Goal: Information Seeking & Learning: Learn about a topic

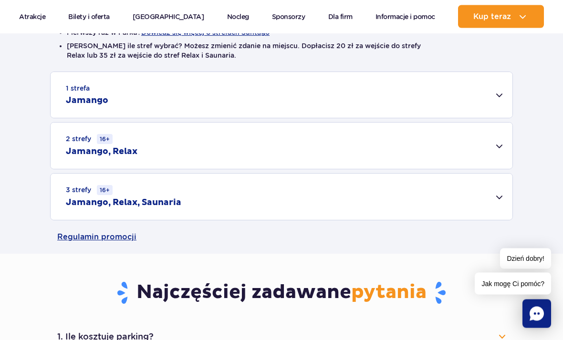
scroll to position [282, 0]
click at [504, 109] on div "1 strefa Jamango" at bounding box center [282, 95] width 462 height 46
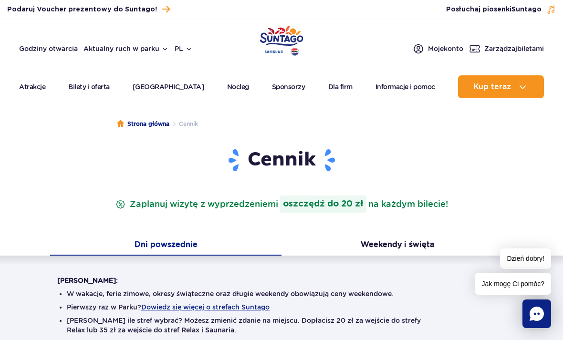
scroll to position [0, 0]
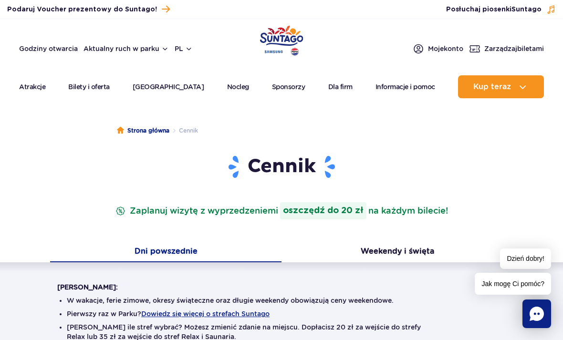
click at [428, 259] on button "Weekendy i święta" at bounding box center [398, 253] width 232 height 20
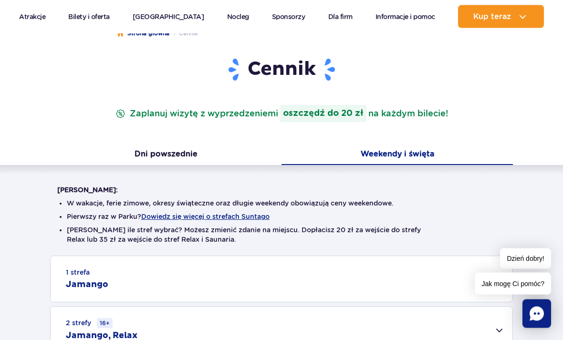
scroll to position [98, 0]
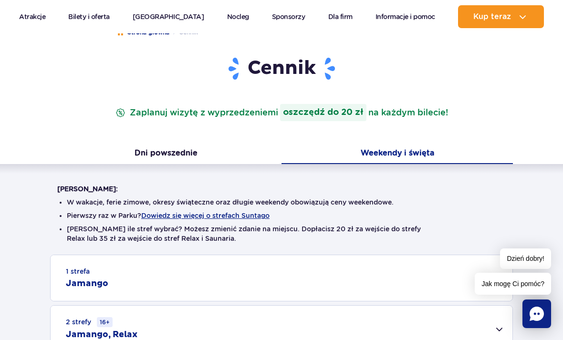
click at [139, 147] on button "Dni powszednie" at bounding box center [166, 154] width 232 height 20
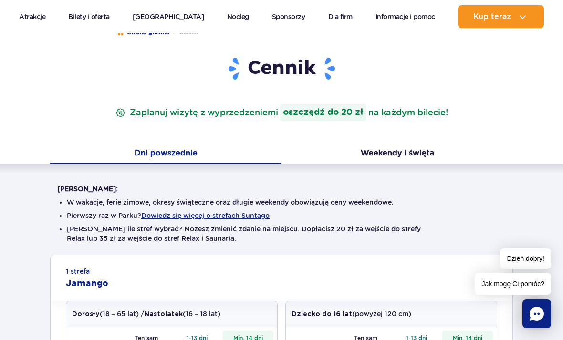
click at [439, 138] on div "Cennik Zaplanuj wizytę z wyprzedzeniem i oszczędź do 20 zł na każdym bilecie!" at bounding box center [281, 100] width 463 height 88
click at [419, 146] on button "Weekendy i święta" at bounding box center [398, 154] width 232 height 20
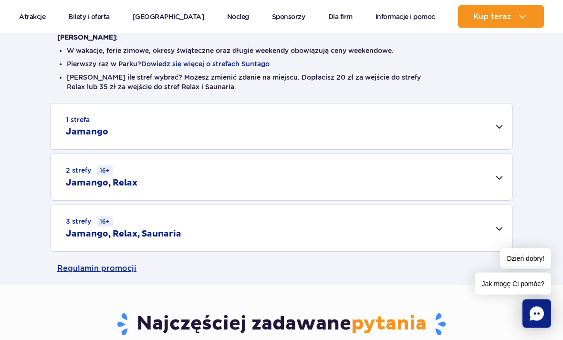
scroll to position [250, 0]
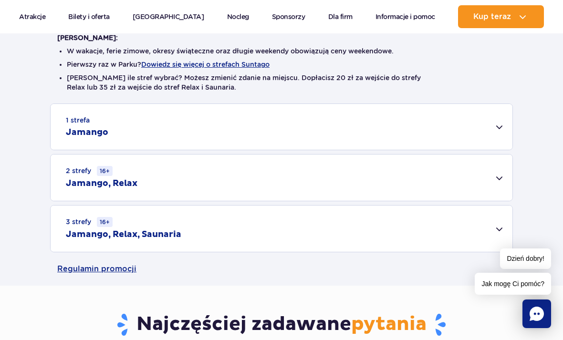
click at [94, 111] on div "1 strefa Jamango" at bounding box center [282, 127] width 462 height 46
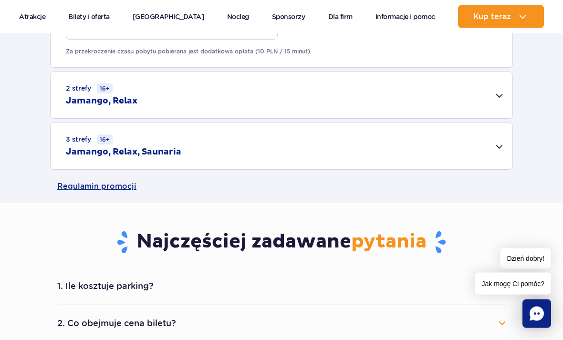
scroll to position [683, 0]
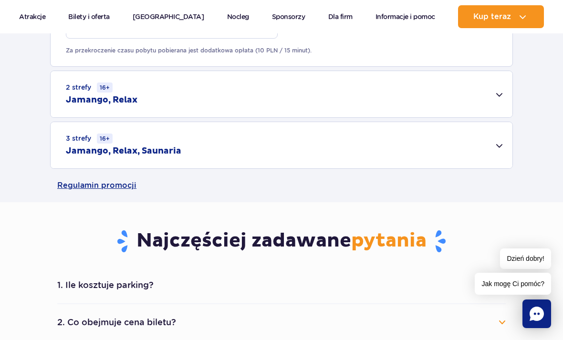
click at [98, 124] on div "3 strefy 16+ Jamango, Relax, Saunaria" at bounding box center [282, 145] width 462 height 46
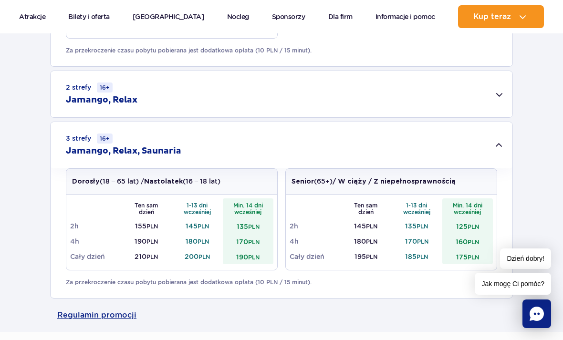
click at [100, 128] on div "3 strefy 16+ Jamango, Relax, Saunaria" at bounding box center [282, 145] width 462 height 46
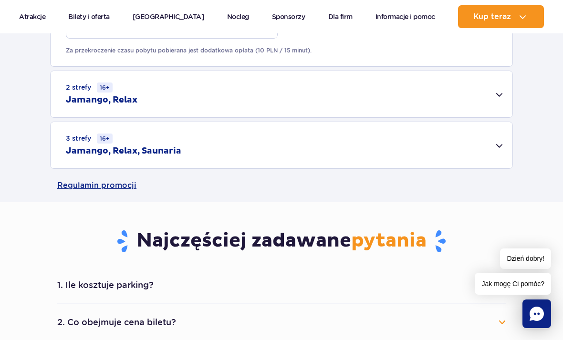
click at [75, 82] on div "2 strefy 16+ Jamango, Relax" at bounding box center [282, 94] width 462 height 46
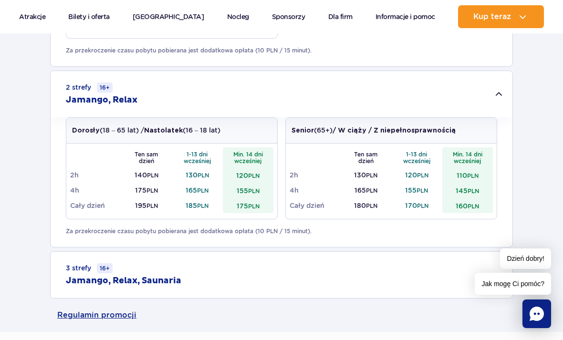
click at [127, 95] on h2 "Jamango, Relax" at bounding box center [102, 100] width 72 height 11
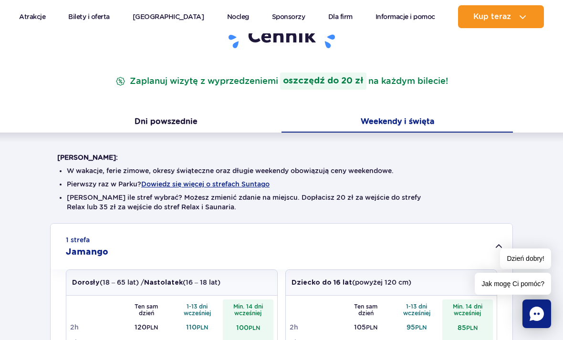
scroll to position [128, 0]
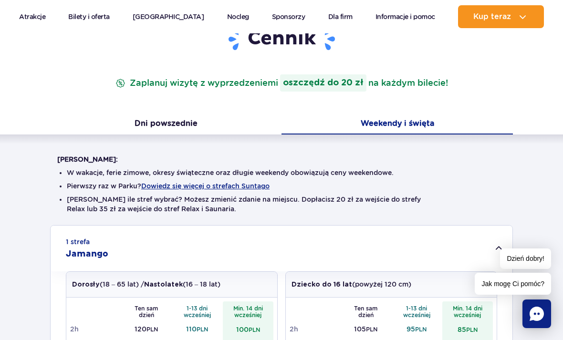
click at [138, 123] on button "Dni powszednie" at bounding box center [166, 125] width 232 height 20
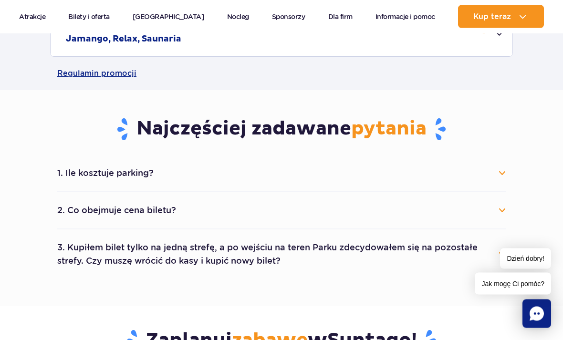
scroll to position [795, 0]
click at [85, 178] on button "1. Ile kosztuje parking?" at bounding box center [281, 173] width 449 height 21
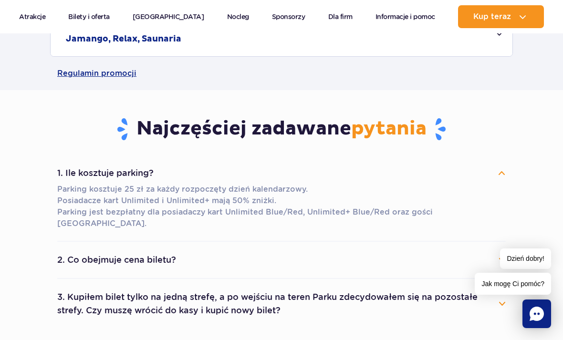
click at [80, 171] on button "1. Ile kosztuje parking?" at bounding box center [281, 173] width 449 height 21
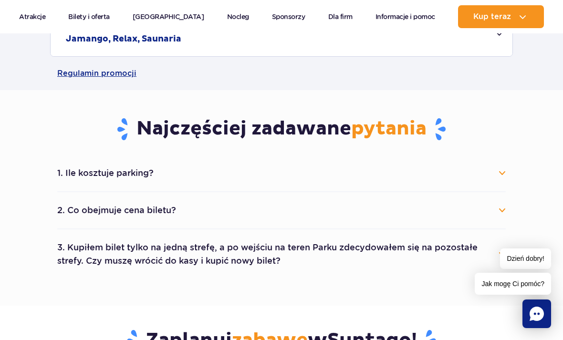
click at [84, 211] on button "2. Co obejmuje cena biletu?" at bounding box center [281, 210] width 449 height 21
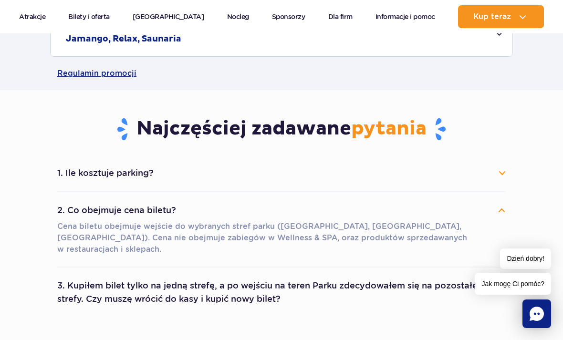
click at [80, 195] on li "2. Co obejmuje cena biletu? Cena biletu obejmuje wejście do wybranych stref par…" at bounding box center [281, 229] width 449 height 75
click at [84, 204] on button "2. Co obejmuje cena biletu?" at bounding box center [281, 210] width 449 height 21
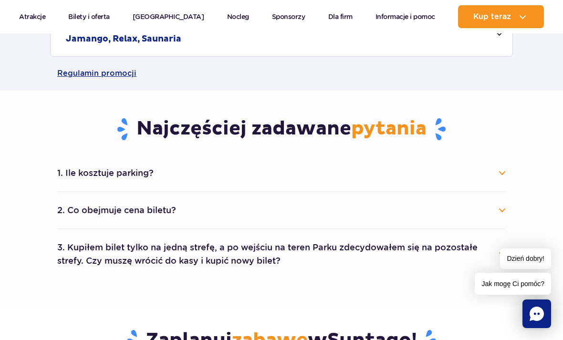
click at [83, 238] on button "3. Kupiłem bilet tylko na jedną strefę, a po wejściu na teren Parku zdecydowałe…" at bounding box center [281, 254] width 449 height 34
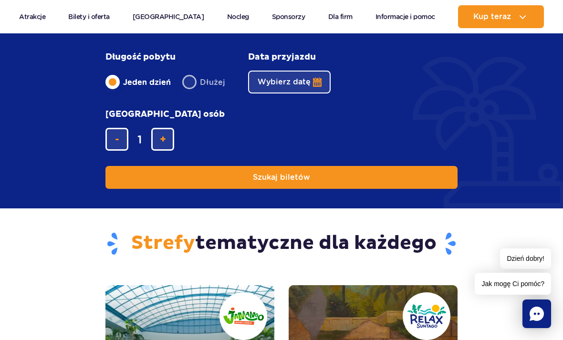
scroll to position [1171, 0]
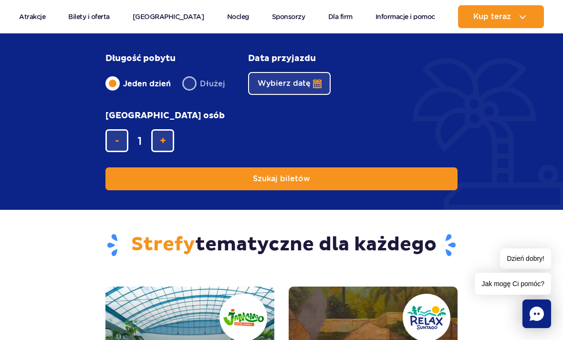
click at [192, 94] on label "Dłużej" at bounding box center [203, 84] width 43 height 20
click at [192, 94] on input "Dłużej" at bounding box center [187, 93] width 11 height 2
radio input "false"
radio input "true"
click at [102, 117] on div "Długość pobytu długość pobytu w głównej treści Jeden dzień Dłużej Data przyjazd…" at bounding box center [281, 121] width 367 height 177
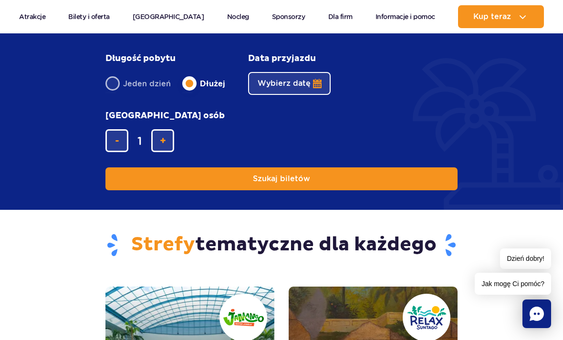
click at [112, 94] on label "Jeden dzień" at bounding box center [138, 84] width 65 height 20
click at [112, 94] on input "Jeden dzień" at bounding box center [111, 93] width 11 height 2
radio input "true"
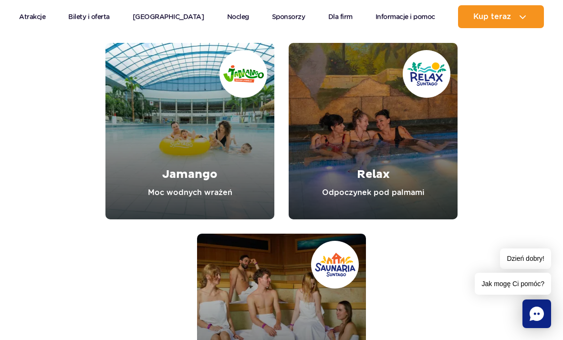
scroll to position [1414, 0]
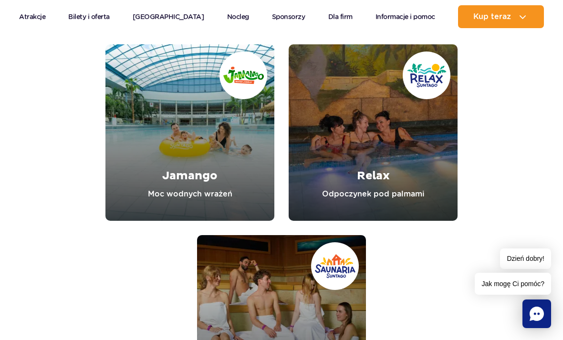
click at [152, 159] on link "Jamango" at bounding box center [190, 132] width 169 height 177
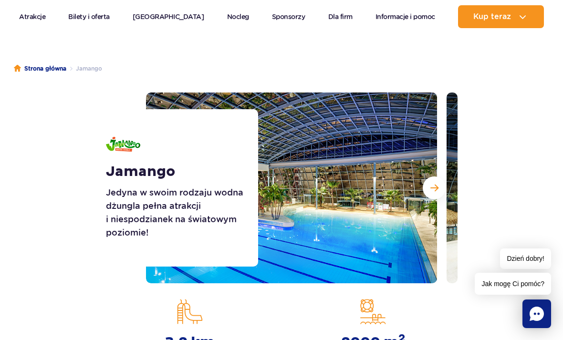
scroll to position [64, 0]
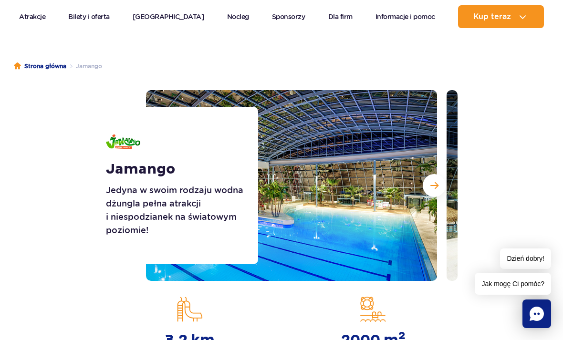
click at [433, 189] on span "Następny slajd" at bounding box center [435, 185] width 8 height 9
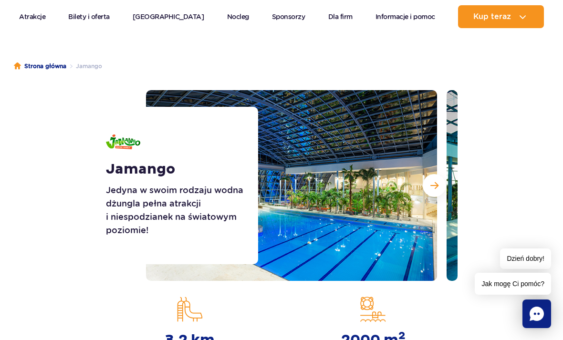
click at [435, 183] on span "Następny slajd" at bounding box center [435, 185] width 8 height 9
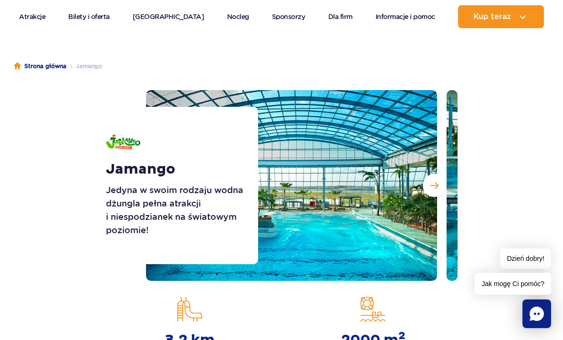
click at [436, 181] on span "Następny slajd" at bounding box center [435, 185] width 8 height 9
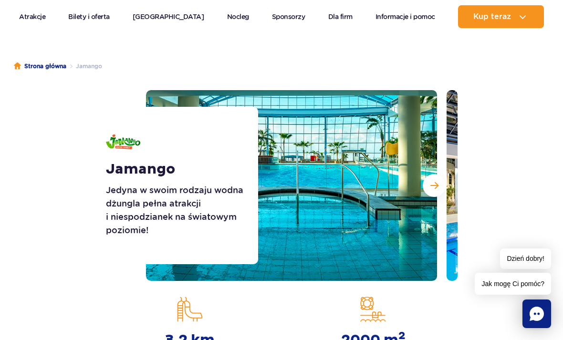
click at [435, 181] on span "Następny slajd" at bounding box center [435, 185] width 8 height 9
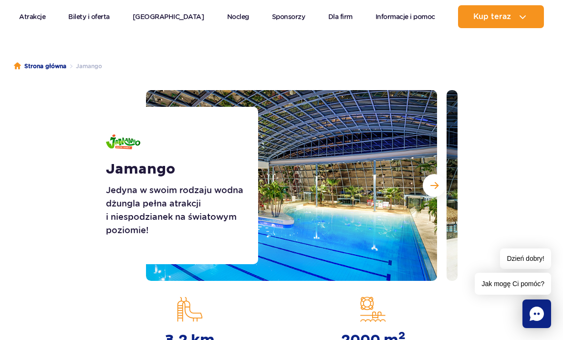
click at [437, 180] on button "Następny slajd" at bounding box center [434, 185] width 23 height 23
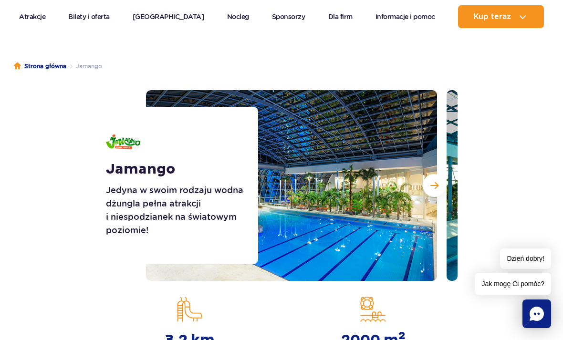
click at [435, 186] on span "Następny slajd" at bounding box center [435, 185] width 8 height 9
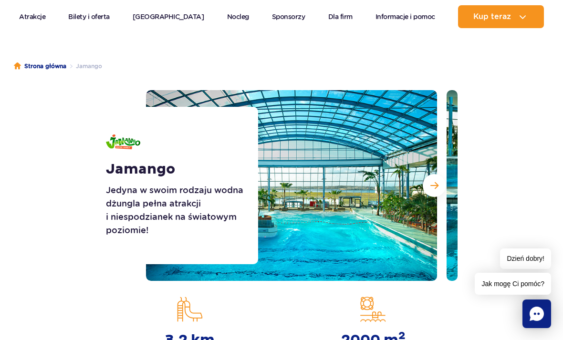
click at [432, 185] on span "Następny slajd" at bounding box center [435, 185] width 8 height 9
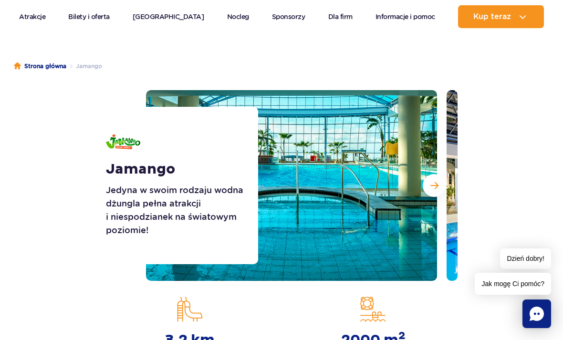
click at [434, 185] on span "Następny slajd" at bounding box center [435, 185] width 8 height 9
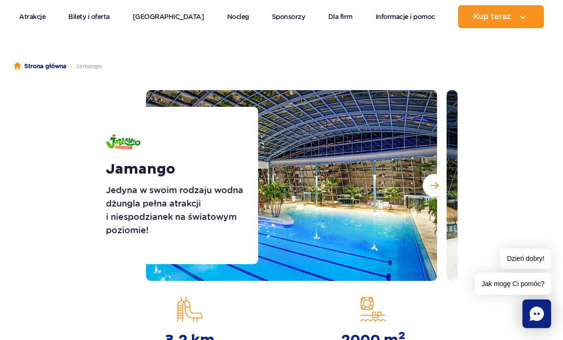
click at [436, 182] on span "Następny slajd" at bounding box center [435, 185] width 8 height 9
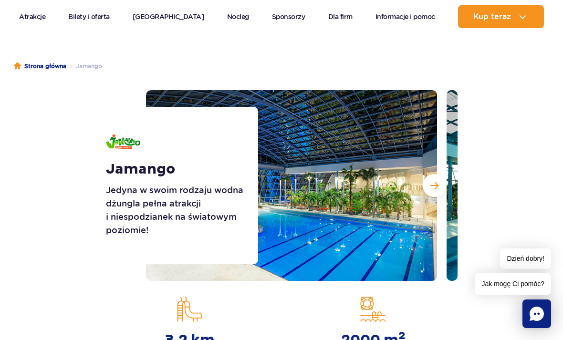
click at [438, 180] on button "Następny slajd" at bounding box center [434, 185] width 23 height 23
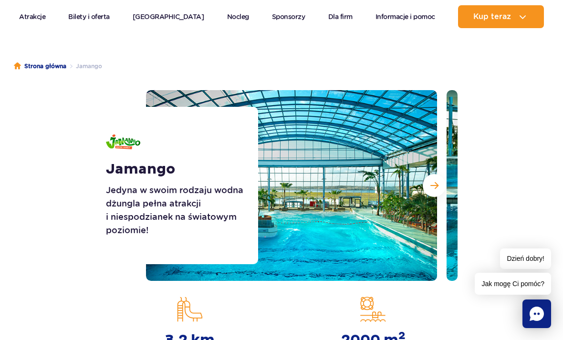
click at [436, 187] on span "Następny slajd" at bounding box center [435, 185] width 8 height 9
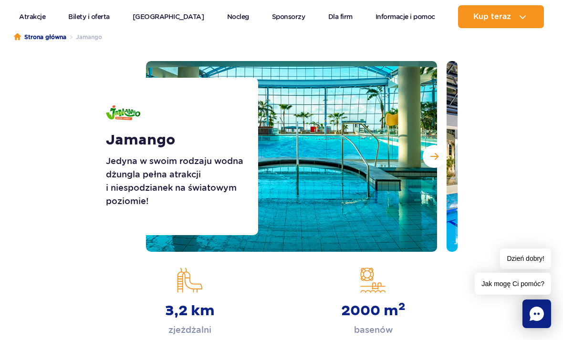
click at [438, 157] on span "Następny slajd" at bounding box center [435, 156] width 8 height 9
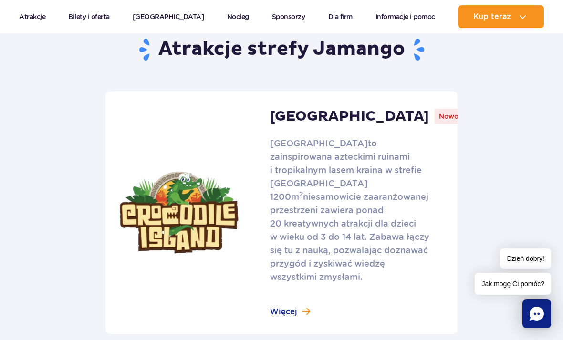
scroll to position [614, 0]
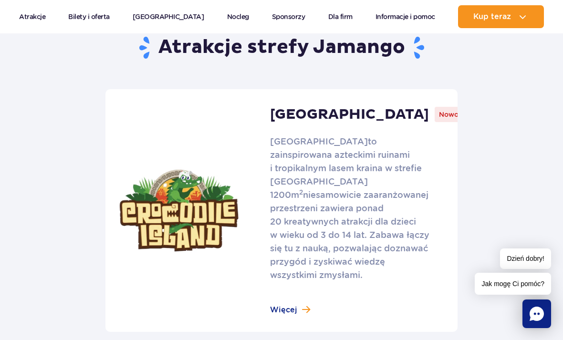
click at [277, 304] on link at bounding box center [282, 210] width 352 height 243
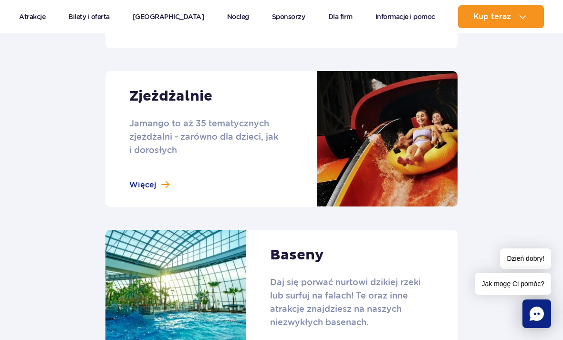
scroll to position [899, 0]
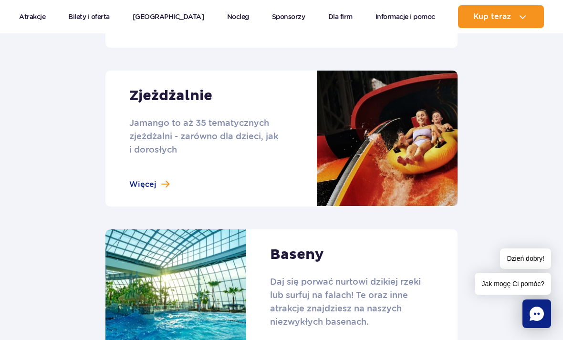
click at [145, 170] on link at bounding box center [282, 139] width 352 height 136
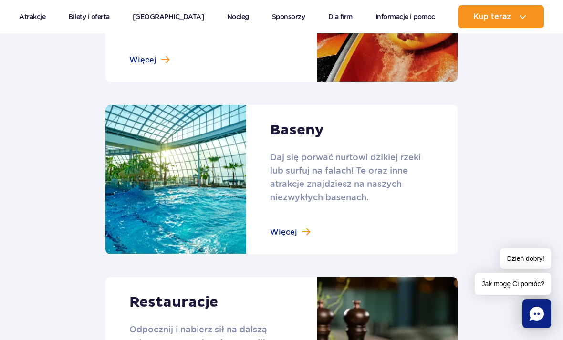
scroll to position [1022, 0]
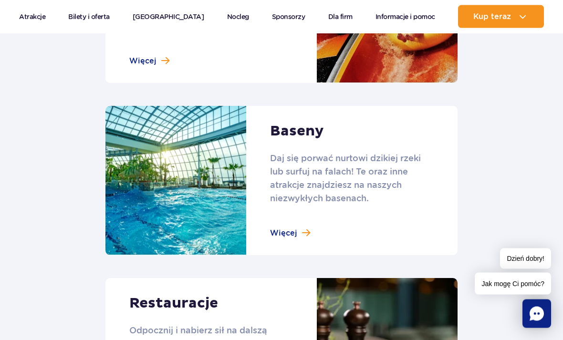
click at [361, 155] on link at bounding box center [282, 180] width 352 height 149
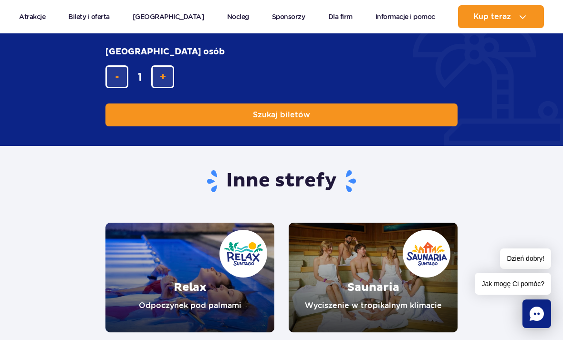
scroll to position [1762, 0]
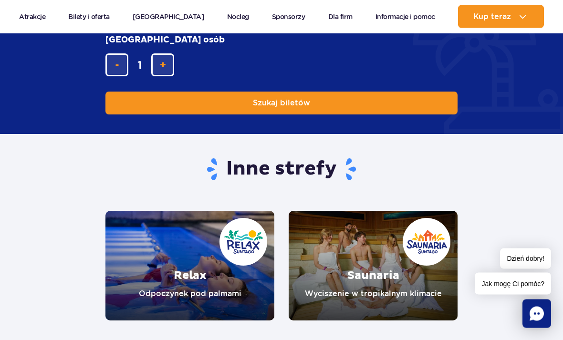
click at [196, 252] on link "Relax" at bounding box center [190, 267] width 169 height 110
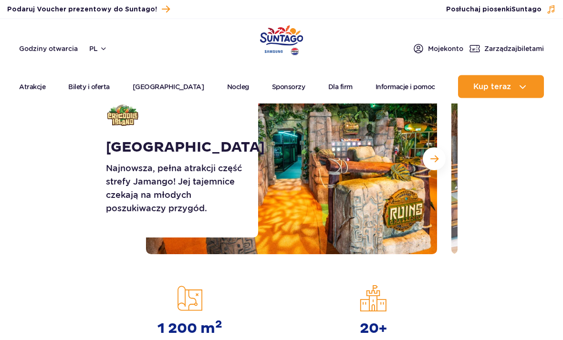
scroll to position [89, 0]
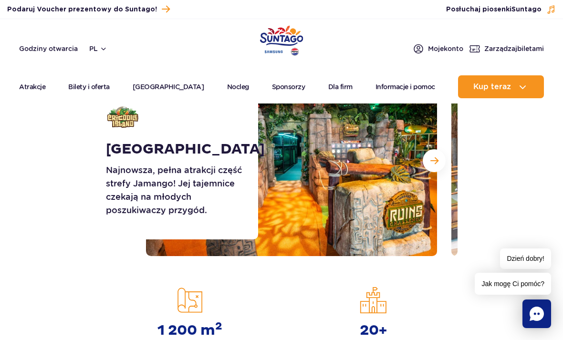
click at [435, 162] on span "Następny slajd" at bounding box center [435, 161] width 8 height 9
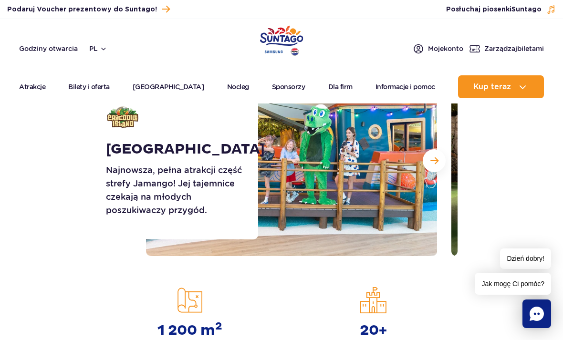
click at [435, 165] on span "Następny slajd" at bounding box center [435, 161] width 8 height 9
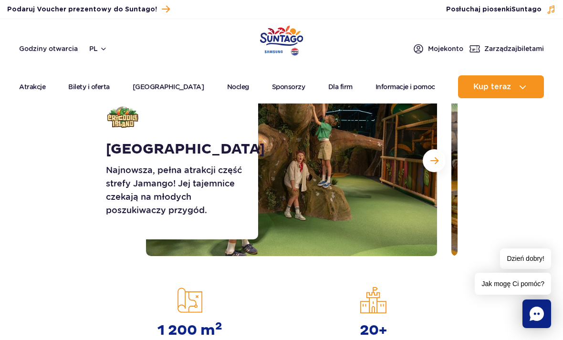
click at [435, 163] on span "Następny slajd" at bounding box center [435, 161] width 8 height 9
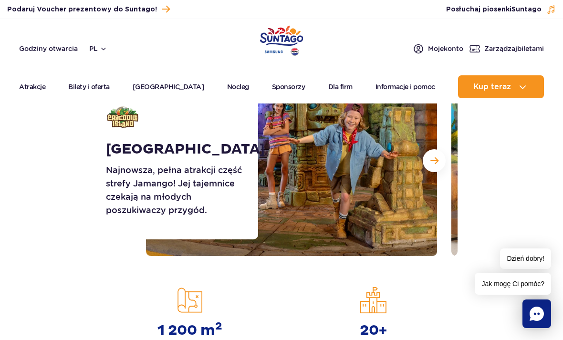
click at [431, 162] on span "Następny slajd" at bounding box center [435, 161] width 8 height 9
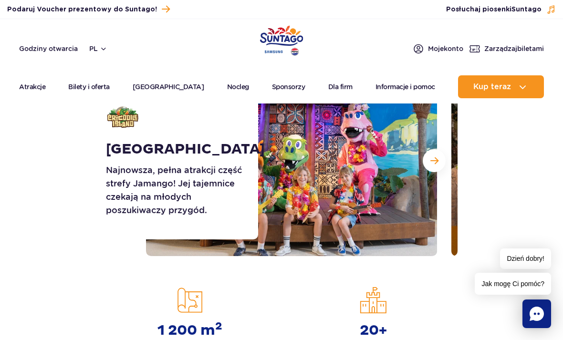
click at [435, 158] on span "Następny slajd" at bounding box center [435, 161] width 8 height 9
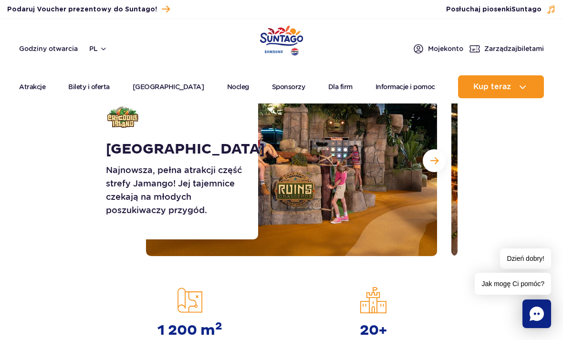
click at [436, 159] on span "Następny slajd" at bounding box center [435, 161] width 8 height 9
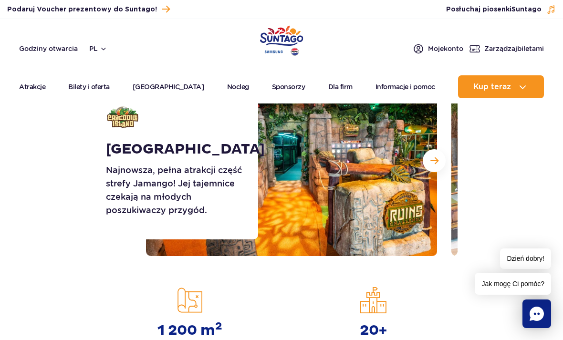
click at [431, 160] on span "Następny slajd" at bounding box center [435, 161] width 8 height 9
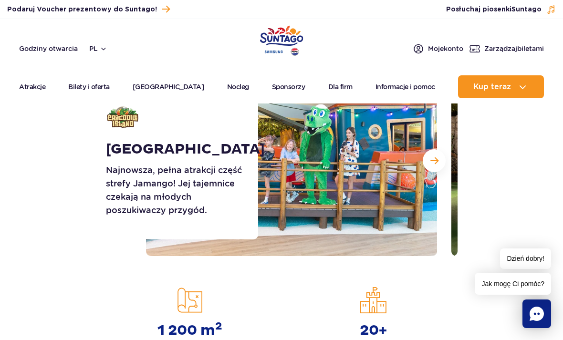
click at [431, 163] on span "Następny slajd" at bounding box center [435, 161] width 8 height 9
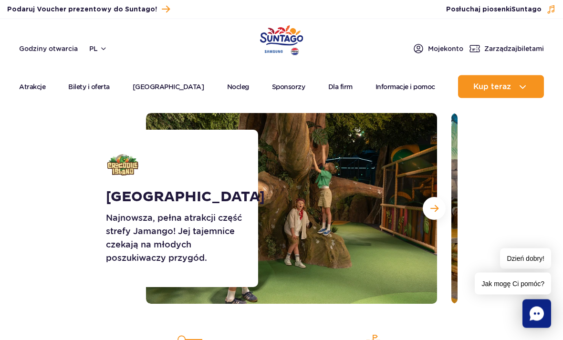
scroll to position [0, 0]
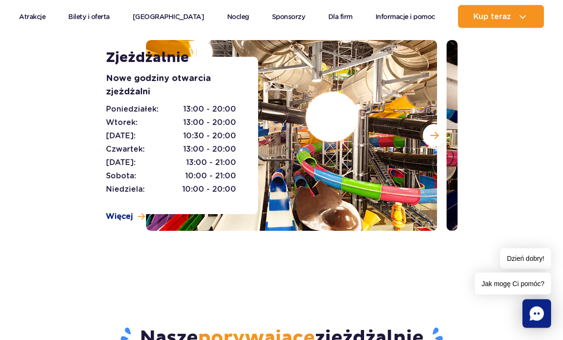
scroll to position [110, 0]
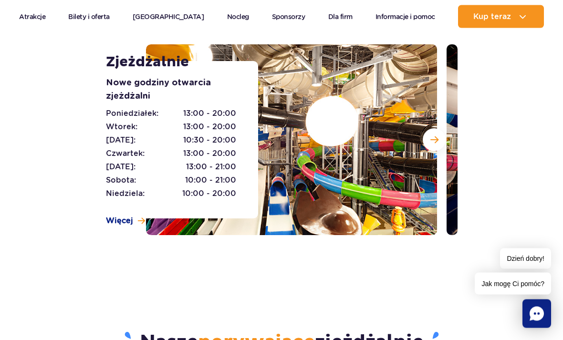
click at [432, 141] on span "Następny slajd" at bounding box center [435, 140] width 8 height 9
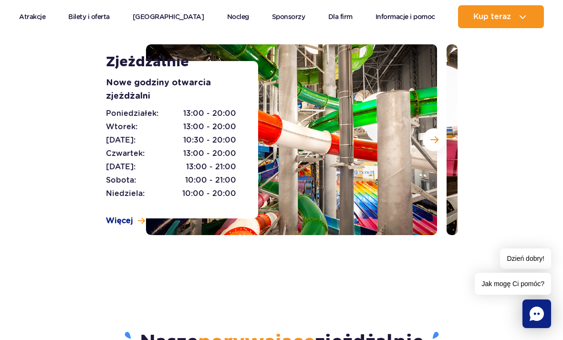
click at [432, 134] on button "Następny slajd" at bounding box center [434, 139] width 23 height 23
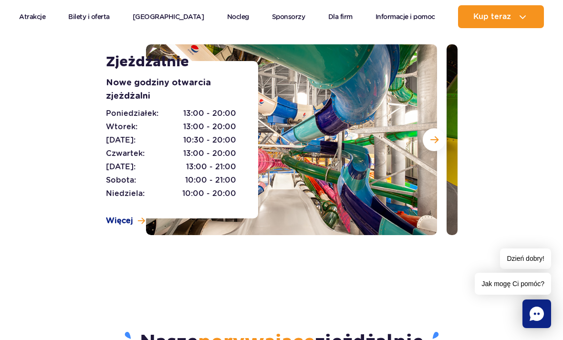
click at [135, 223] on link "Więcej" at bounding box center [125, 221] width 39 height 11
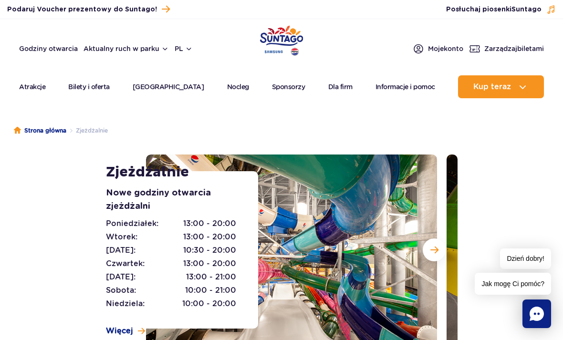
scroll to position [141, 0]
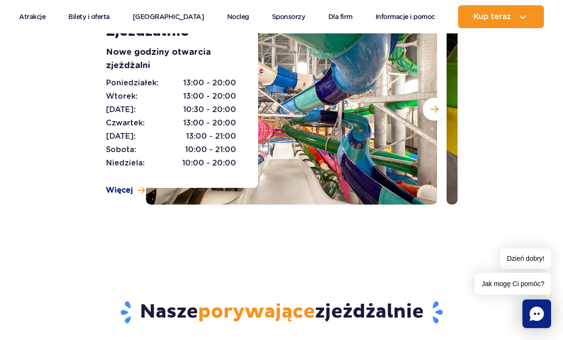
click at [435, 114] on button "Następny slajd" at bounding box center [434, 109] width 23 height 23
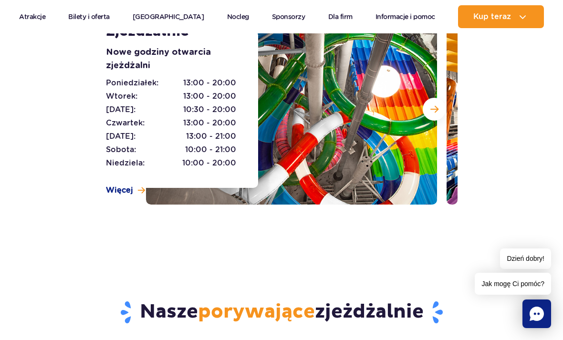
click at [432, 112] on span "Następny slajd" at bounding box center [435, 109] width 8 height 9
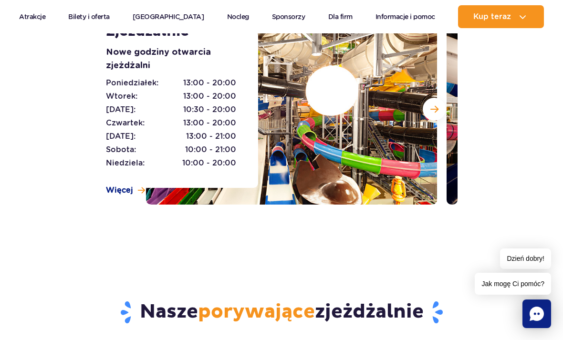
click at [431, 115] on button "Następny slajd" at bounding box center [434, 109] width 23 height 23
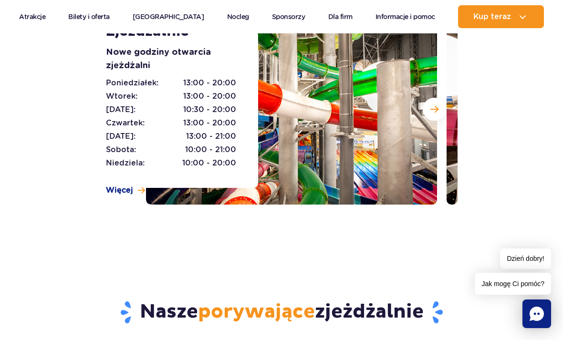
click at [437, 103] on button "Następny slajd" at bounding box center [434, 109] width 23 height 23
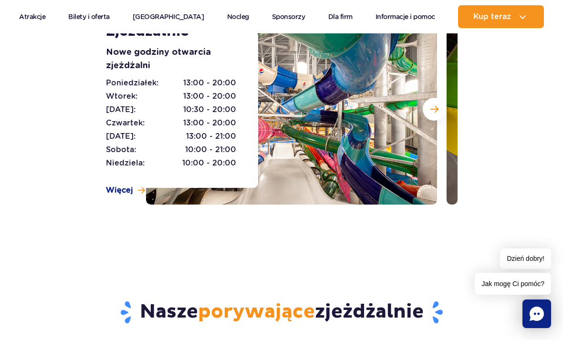
click at [438, 110] on span "Następny slajd" at bounding box center [435, 109] width 8 height 9
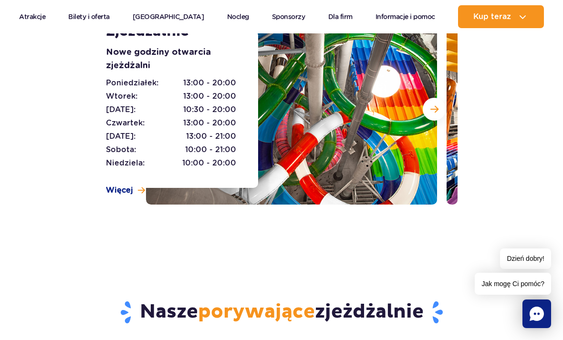
click at [430, 114] on button "Następny slajd" at bounding box center [434, 109] width 23 height 23
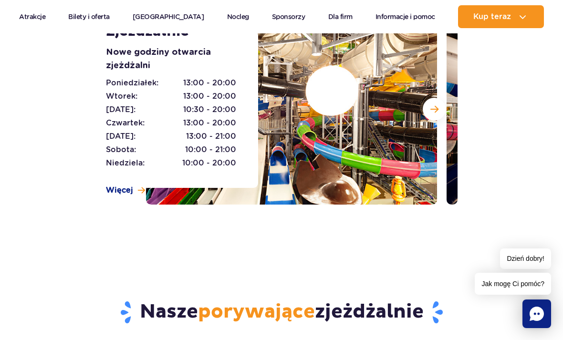
click at [434, 112] on span "Następny slajd" at bounding box center [435, 109] width 8 height 9
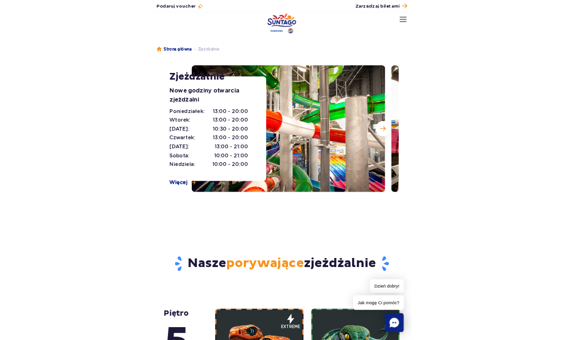
scroll to position [98, 0]
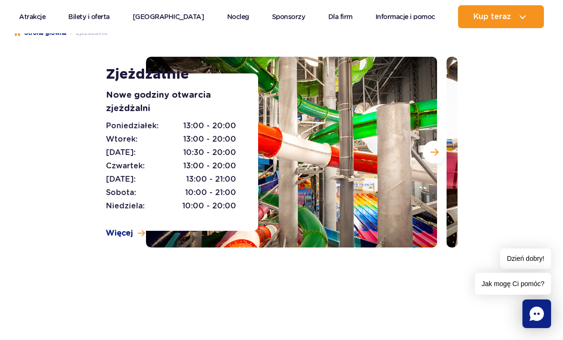
click at [436, 157] on button "Następny slajd" at bounding box center [434, 152] width 23 height 23
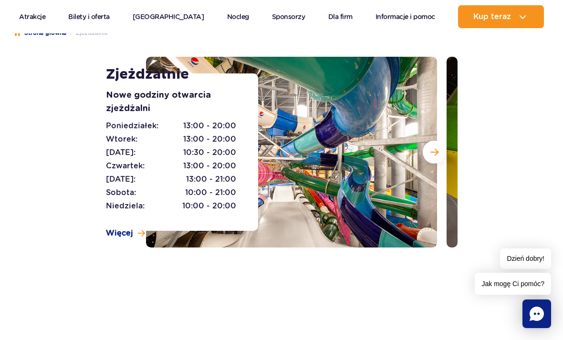
click at [419, 149] on img at bounding box center [291, 152] width 291 height 191
click at [421, 154] on img at bounding box center [291, 152] width 291 height 191
click at [431, 151] on span "Następny slajd" at bounding box center [435, 152] width 8 height 9
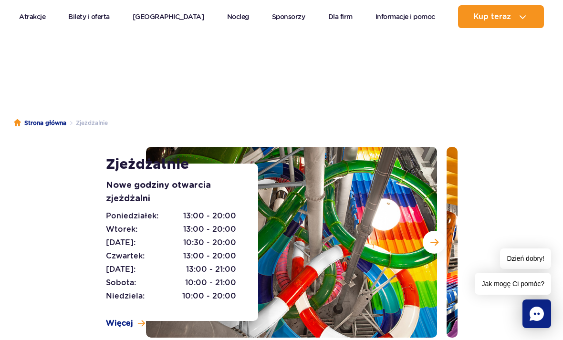
scroll to position [0, 0]
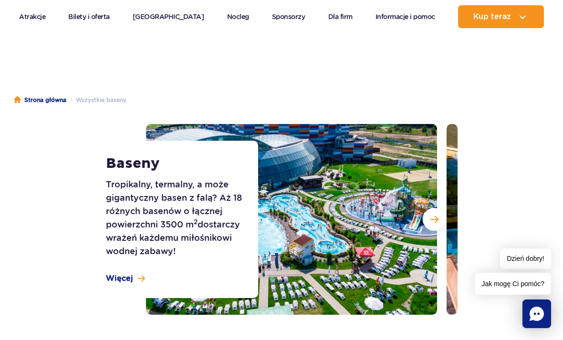
scroll to position [34, 0]
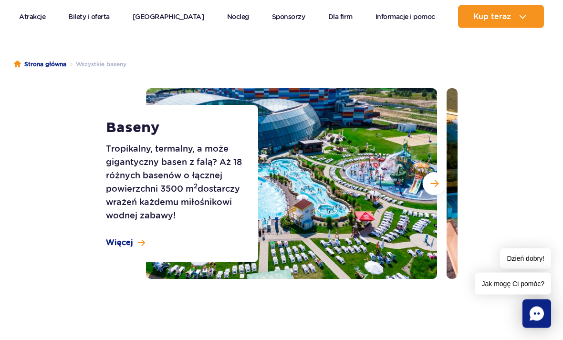
click at [434, 183] on span "Następny slajd" at bounding box center [435, 184] width 8 height 9
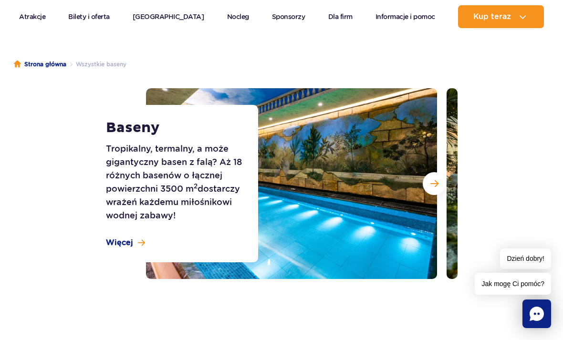
click at [435, 189] on button "Następny slajd" at bounding box center [434, 183] width 23 height 23
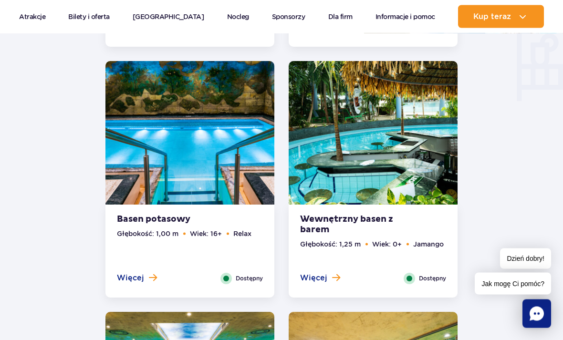
scroll to position [1189, 0]
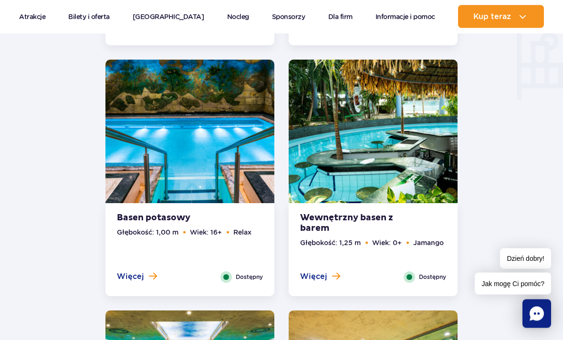
click at [390, 130] on img at bounding box center [373, 134] width 169 height 149
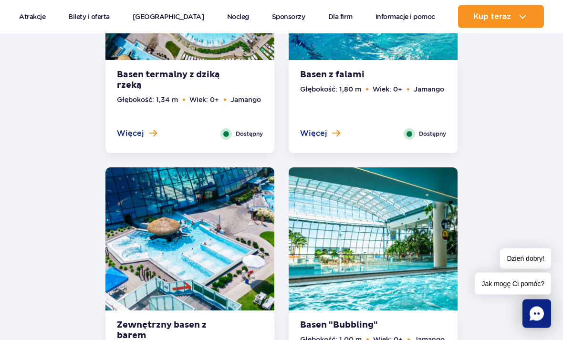
scroll to position [2267, 0]
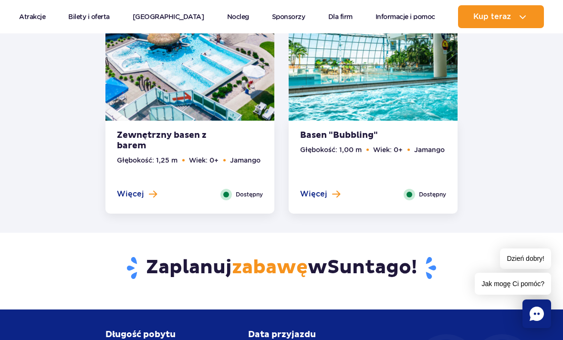
click at [155, 82] on img at bounding box center [190, 52] width 169 height 149
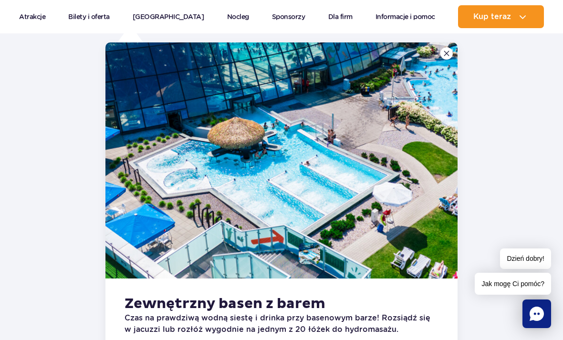
scroll to position [2203, 0]
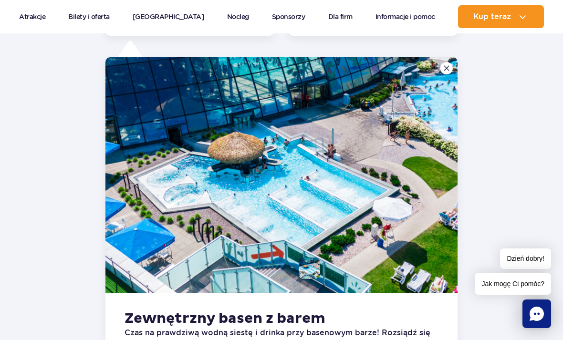
click at [446, 68] on img at bounding box center [447, 68] width 6 height 6
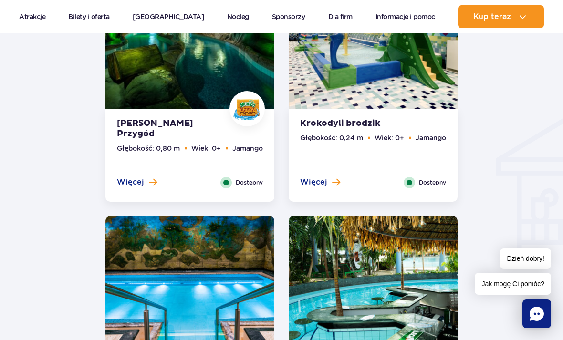
scroll to position [1027, 0]
